Goal: Task Accomplishment & Management: Manage account settings

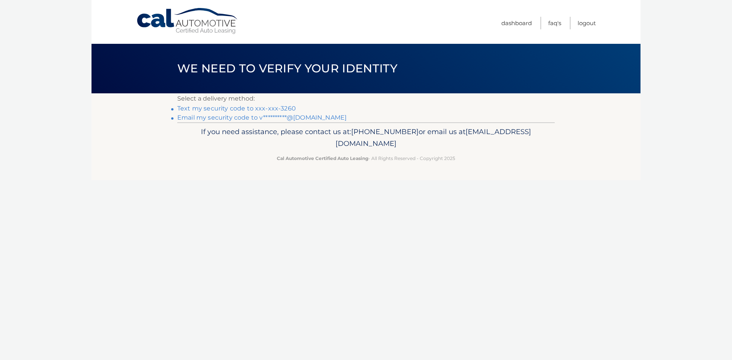
drag, startPoint x: 253, startPoint y: 108, endPoint x: 273, endPoint y: 114, distance: 20.5
click at [253, 108] on link "Text my security code to xxx-xxx-3260" at bounding box center [236, 108] width 119 height 7
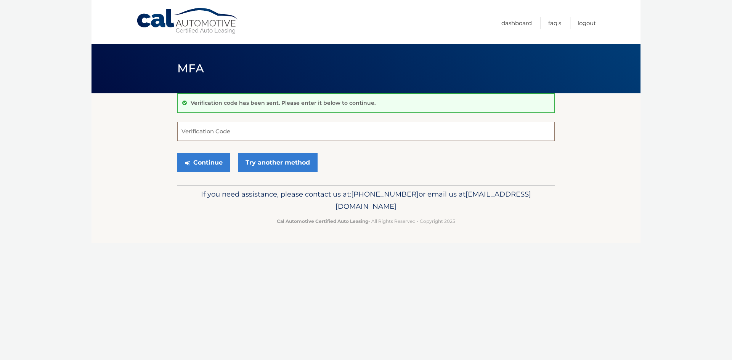
click at [245, 133] on input "Verification Code" at bounding box center [366, 131] width 378 height 19
type input "260298"
click at [218, 158] on button "Continue" at bounding box center [203, 162] width 53 height 19
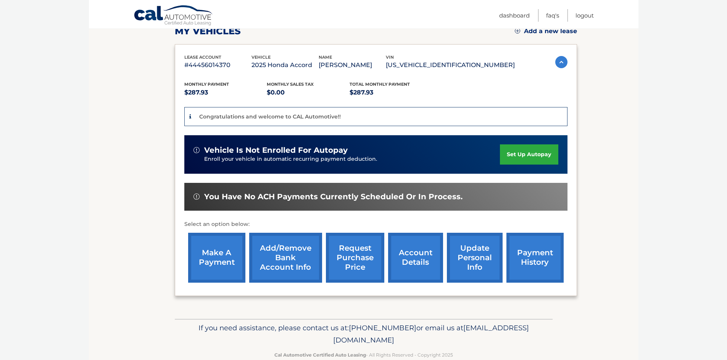
scroll to position [114, 0]
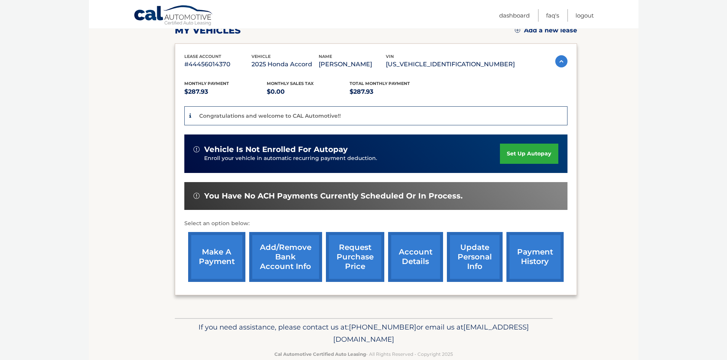
click at [561, 64] on img at bounding box center [561, 61] width 12 height 12
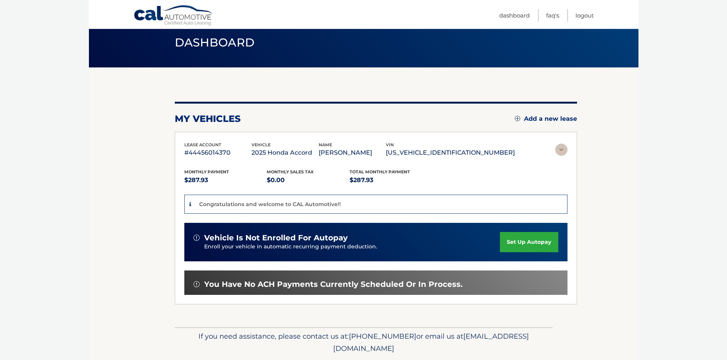
scroll to position [0, 0]
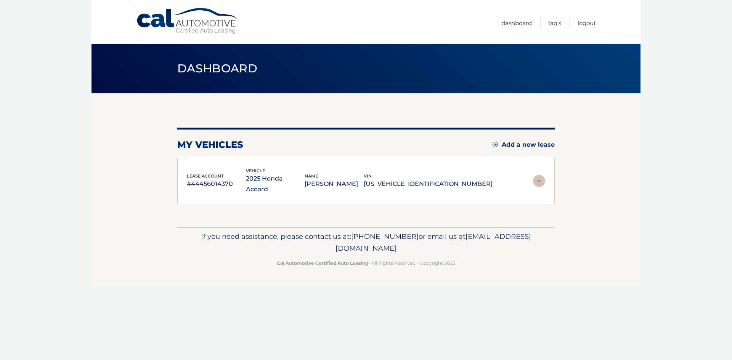
click at [540, 176] on img at bounding box center [539, 181] width 12 height 12
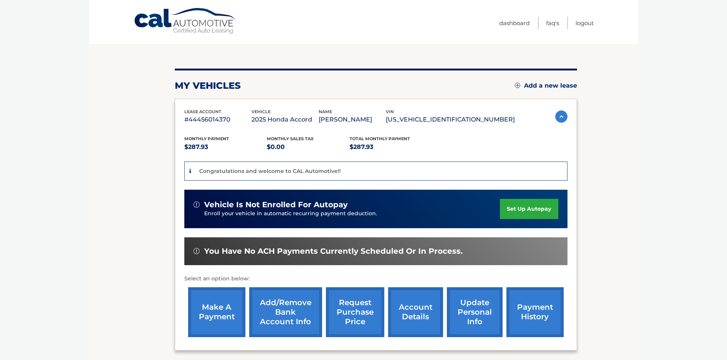
scroll to position [130, 0]
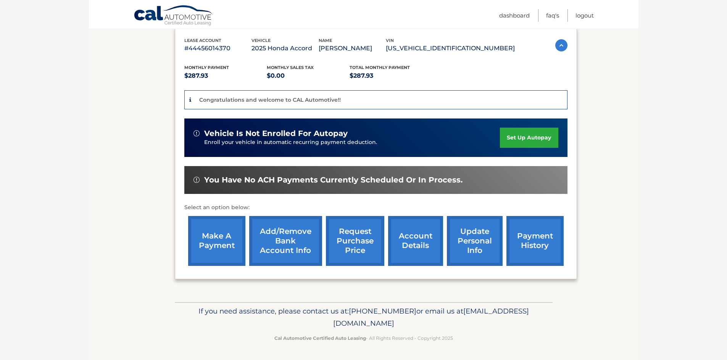
click at [202, 247] on link "make a payment" at bounding box center [216, 241] width 57 height 50
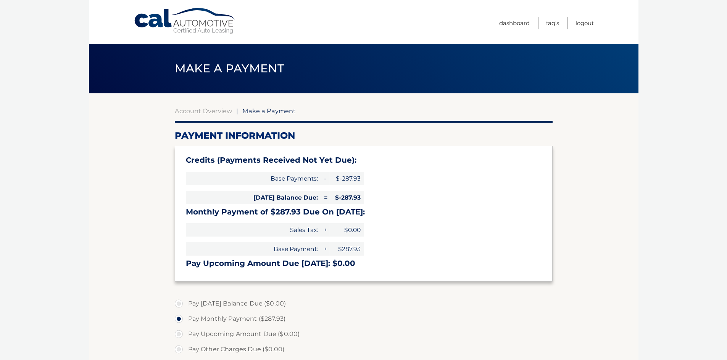
select select "MWZmYmU0NDktZmYwMC00NTYxLWJiZGMtZjc3ZTRmOTE0MjY2"
click at [654, 244] on body "Cal Automotive Menu Dashboard FAQ's Logout |" at bounding box center [363, 180] width 727 height 360
click at [205, 110] on link "Account Overview" at bounding box center [203, 111] width 57 height 8
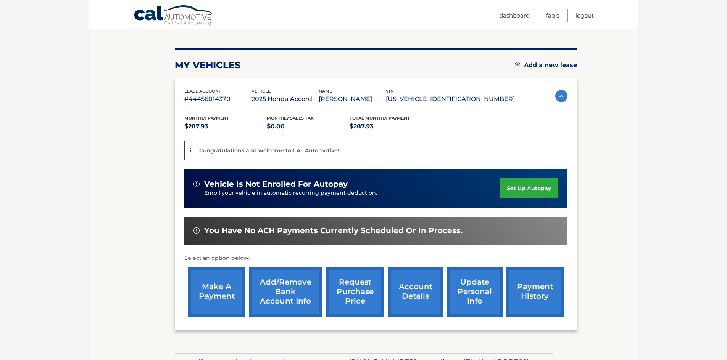
scroll to position [114, 0]
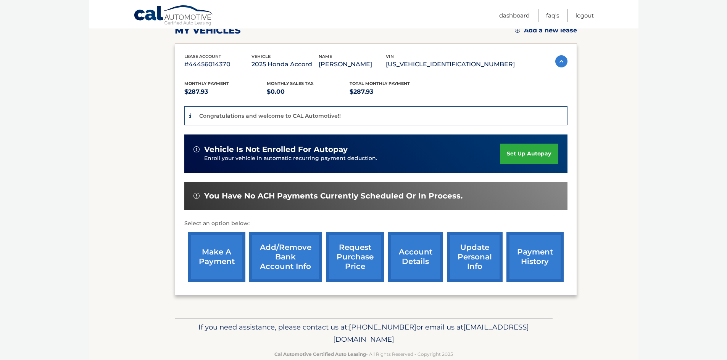
click at [410, 249] on link "account details" at bounding box center [415, 257] width 55 height 50
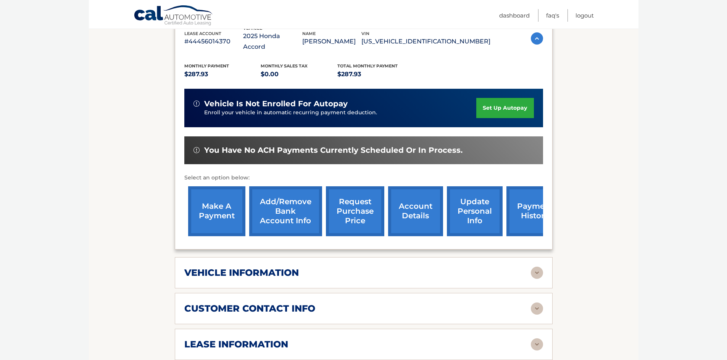
click at [528, 206] on link "payment history" at bounding box center [534, 212] width 57 height 50
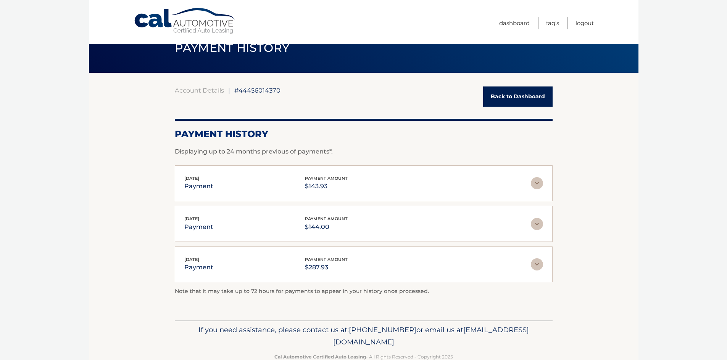
scroll to position [39, 0]
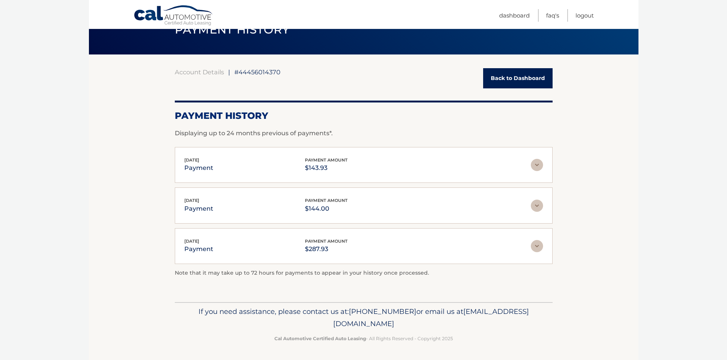
click at [534, 168] on img at bounding box center [537, 165] width 12 height 12
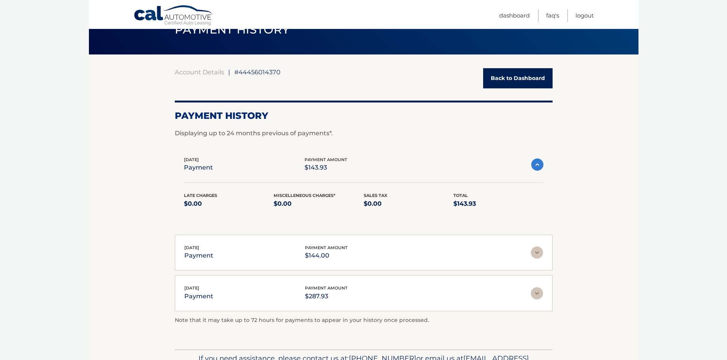
click at [536, 255] on img at bounding box center [537, 253] width 12 height 12
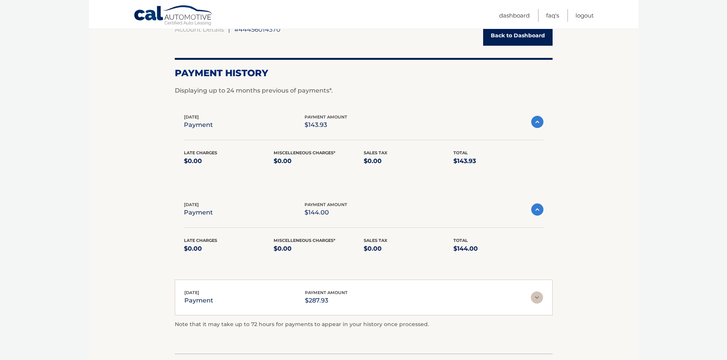
scroll to position [133, 0]
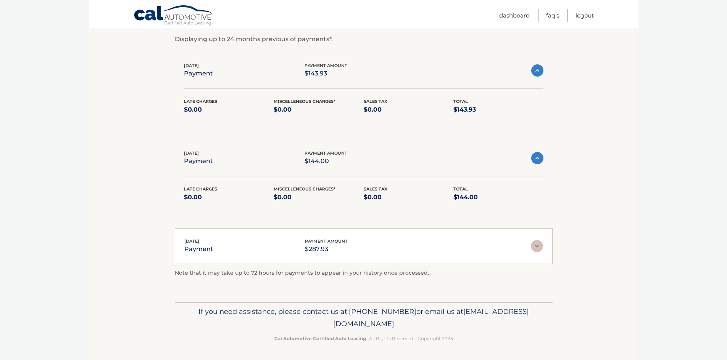
click at [539, 248] on img at bounding box center [537, 246] width 12 height 12
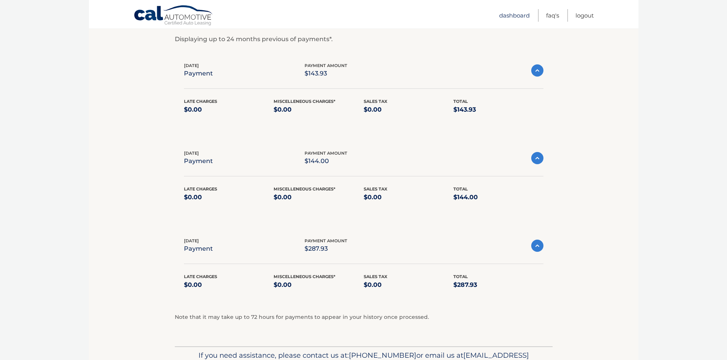
drag, startPoint x: 514, startPoint y: 15, endPoint x: 513, endPoint y: 21, distance: 6.7
click at [514, 15] on link "Dashboard" at bounding box center [514, 15] width 31 height 13
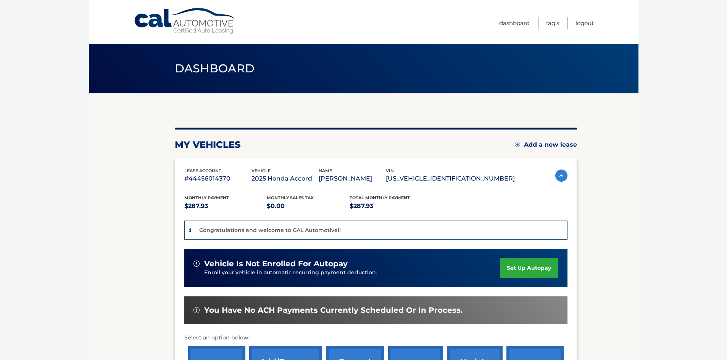
click at [359, 232] on div "Congratulations and welcome to CAL Automotive!!" at bounding box center [375, 230] width 383 height 19
click at [638, 240] on body "Cal Automotive Menu Dashboard FAQ's Logout" at bounding box center [363, 180] width 727 height 360
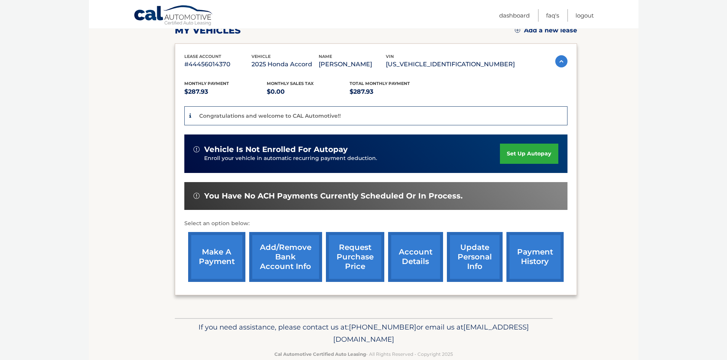
click at [450, 199] on span "You have no ACH payments currently scheduled or in process." at bounding box center [333, 196] width 258 height 10
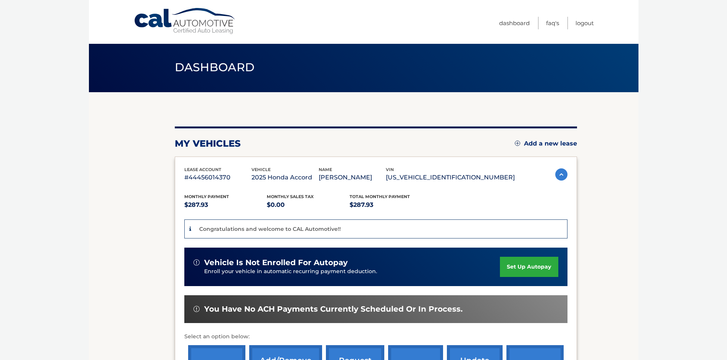
scroll to position [0, 0]
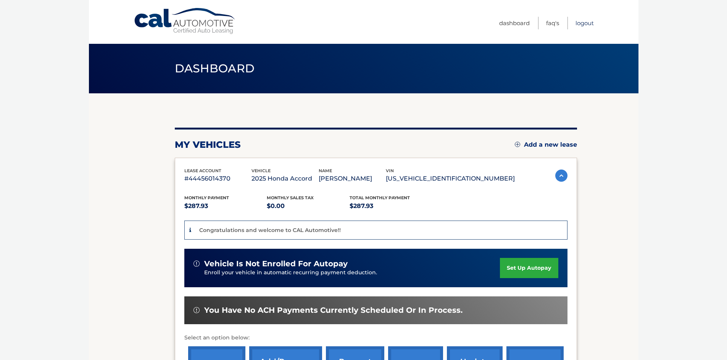
click at [580, 23] on link "Logout" at bounding box center [584, 23] width 18 height 13
